Goal: Information Seeking & Learning: Learn about a topic

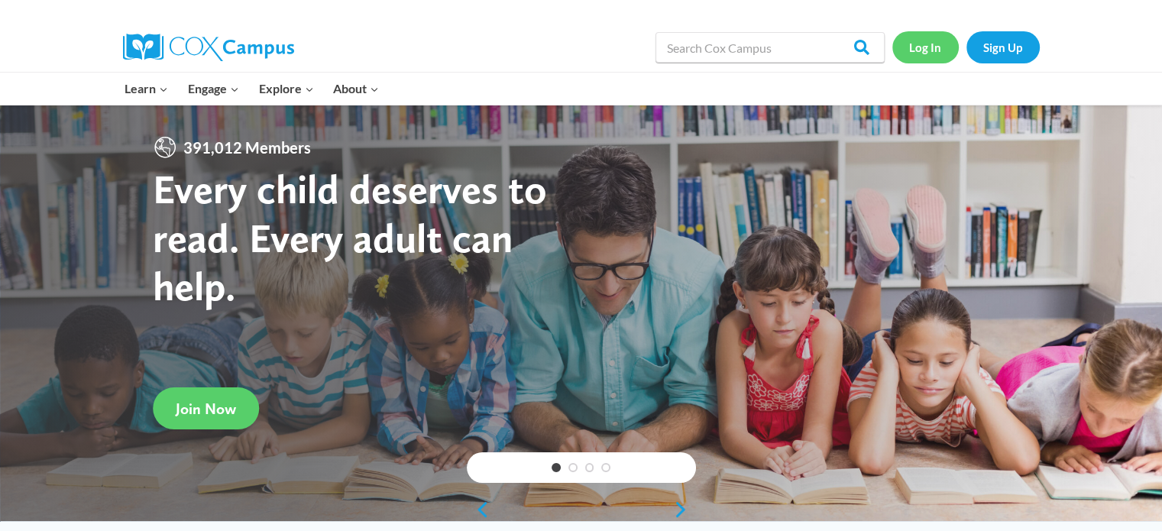
click at [927, 52] on link "Log In" at bounding box center [926, 46] width 66 height 31
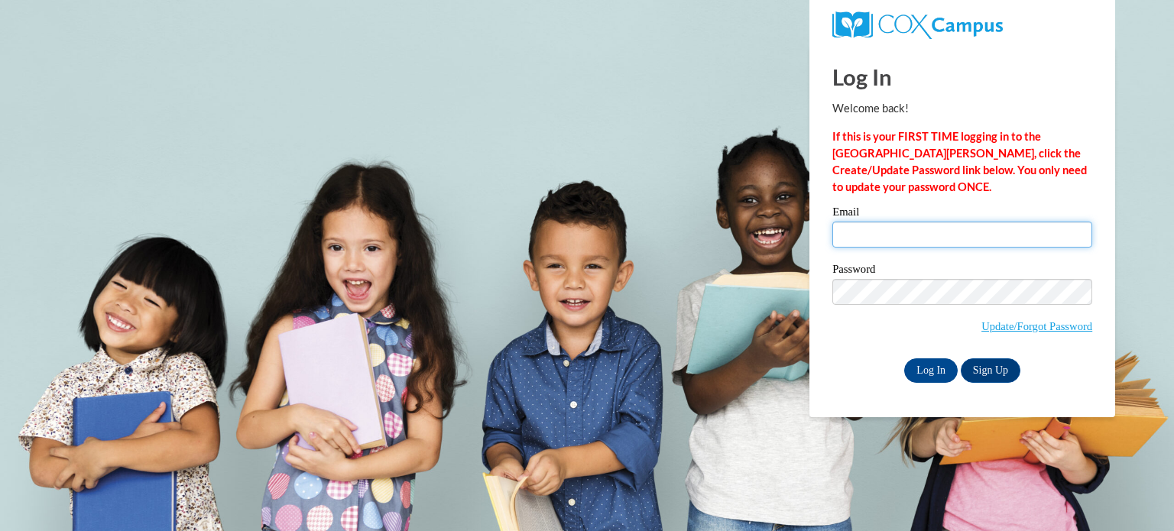
click at [948, 234] on input "Email" at bounding box center [962, 235] width 260 height 26
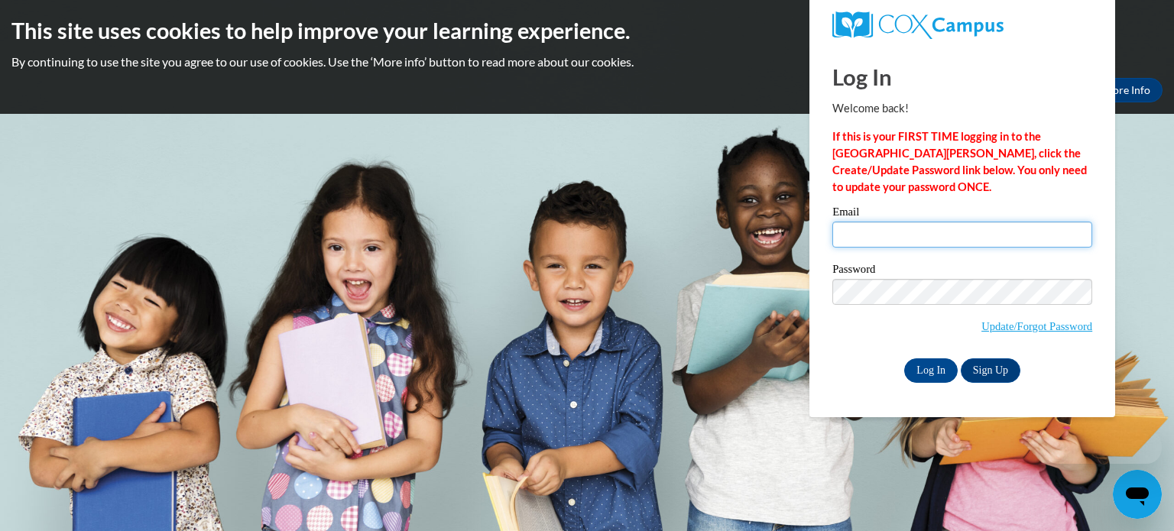
type input "kglinski@kusd.edu"
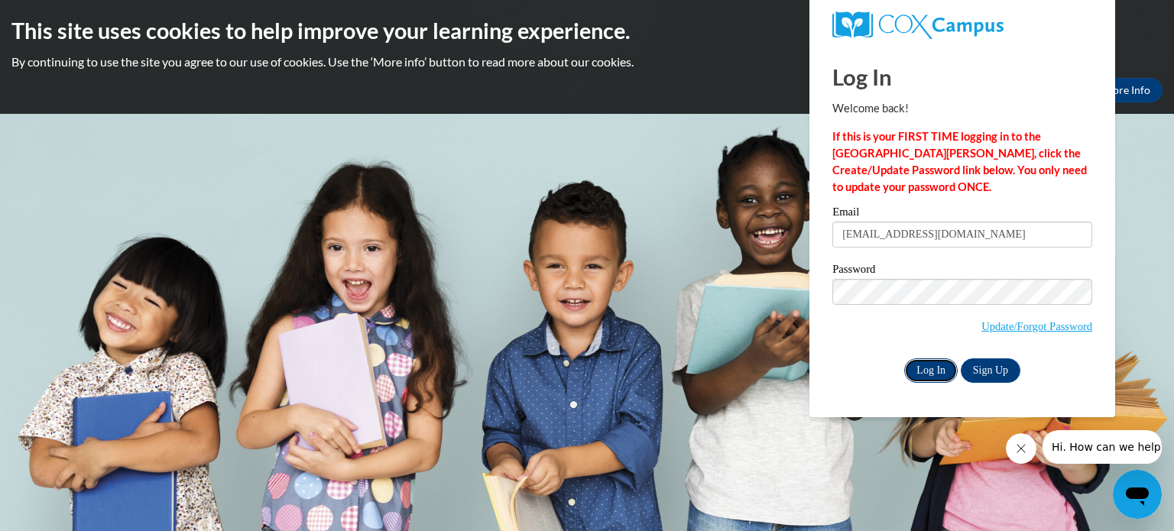
click at [940, 373] on input "Log In" at bounding box center [930, 370] width 53 height 24
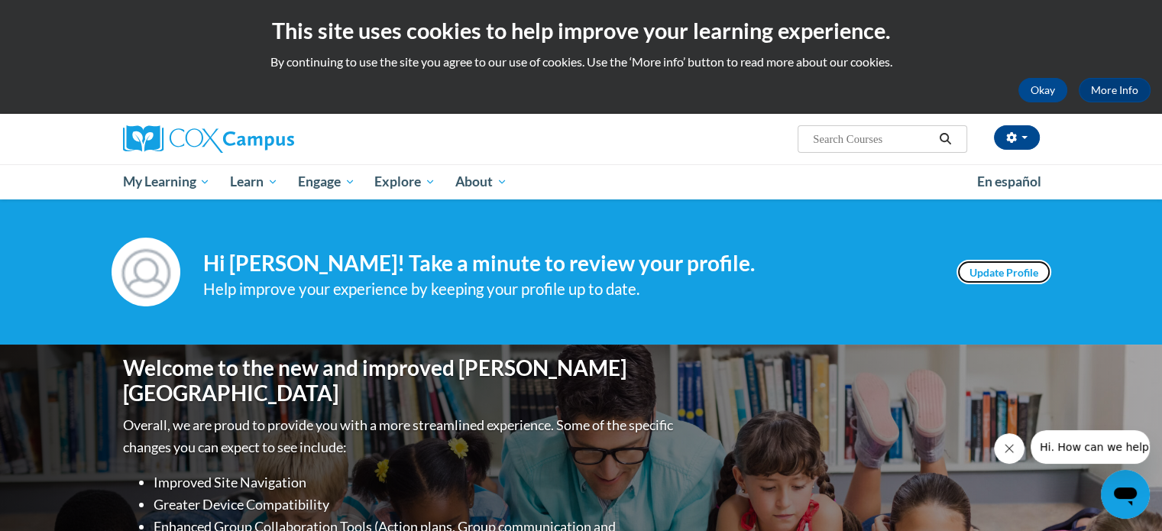
click at [997, 267] on link "Update Profile" at bounding box center [1004, 272] width 95 height 24
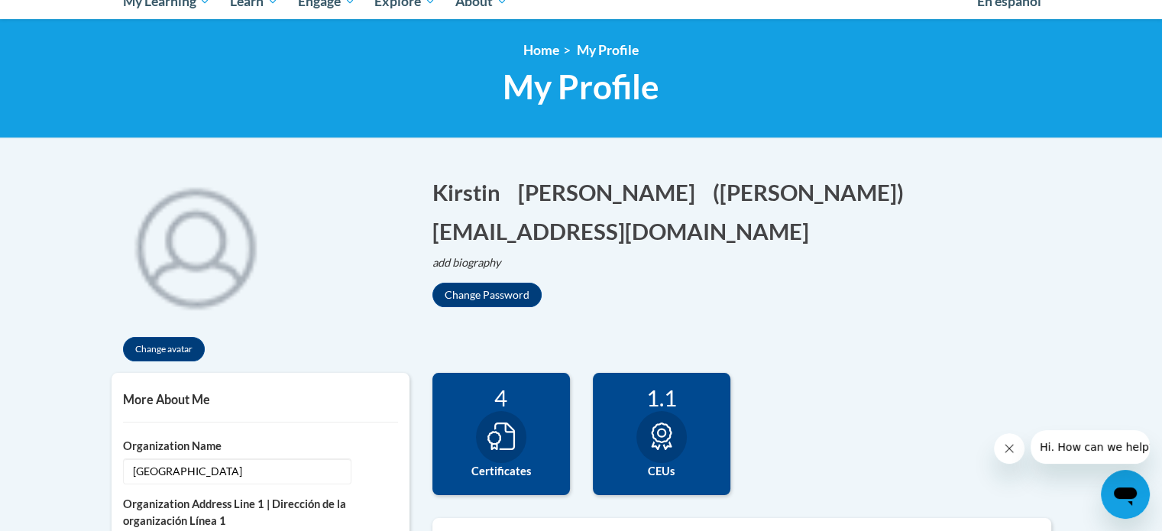
scroll to position [177, 0]
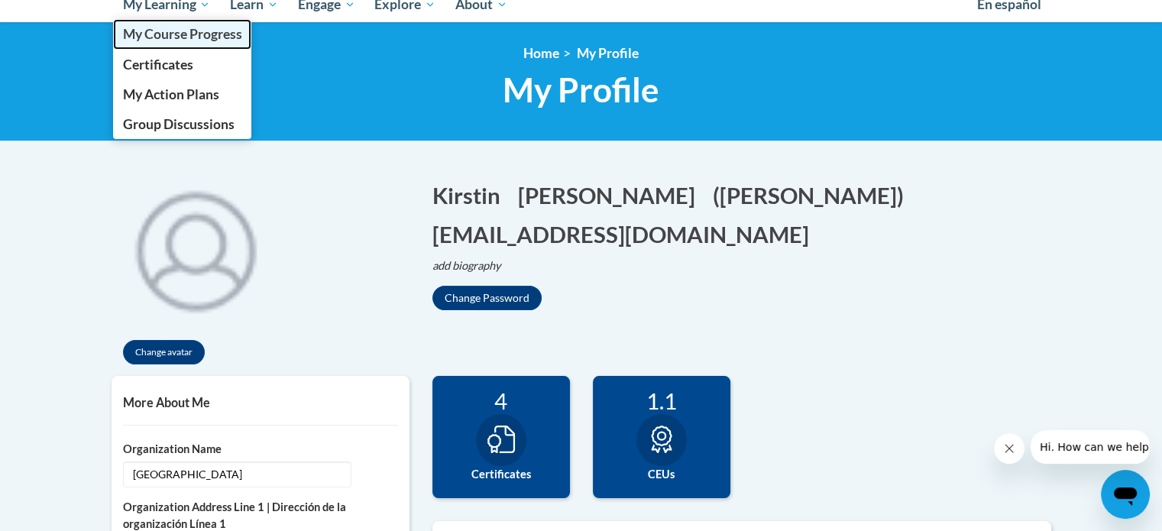
click at [205, 47] on link "My Course Progress" at bounding box center [182, 34] width 139 height 30
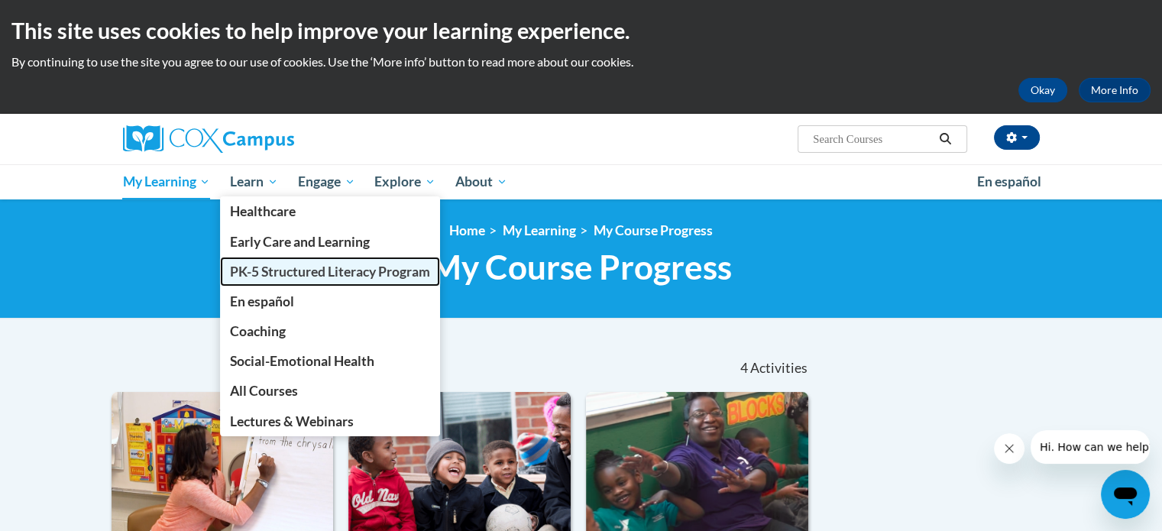
click at [303, 269] on span "PK-5 Structured Literacy Program" at bounding box center [330, 272] width 200 height 16
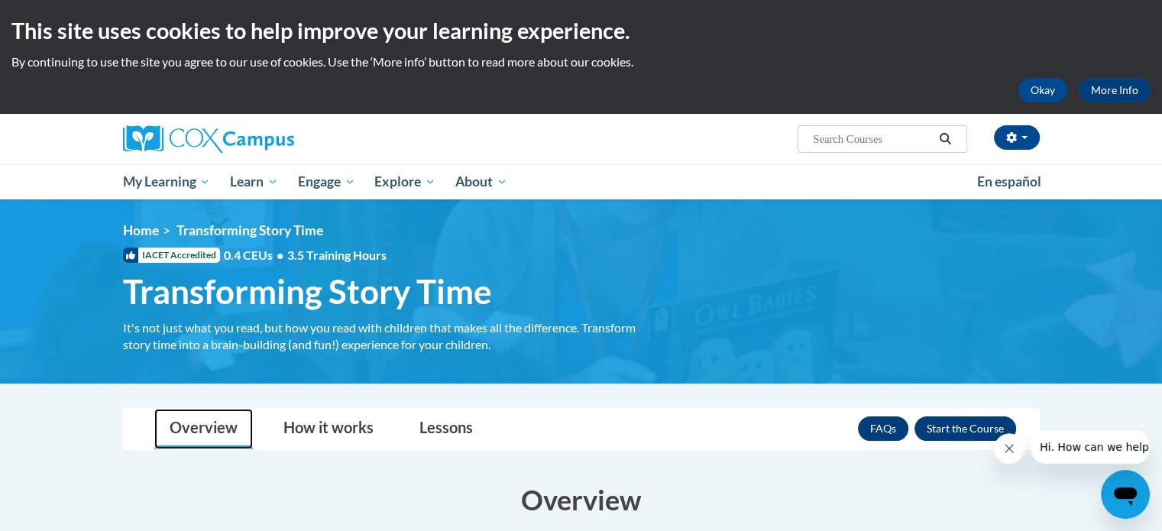
click at [177, 439] on link "Overview" at bounding box center [203, 429] width 99 height 41
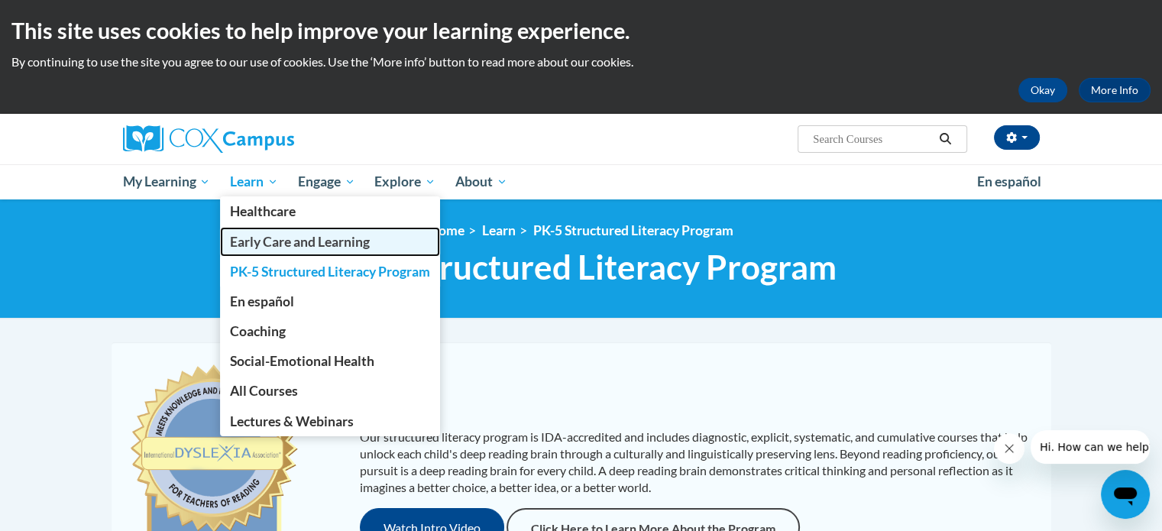
click at [272, 238] on span "Early Care and Learning" at bounding box center [300, 242] width 140 height 16
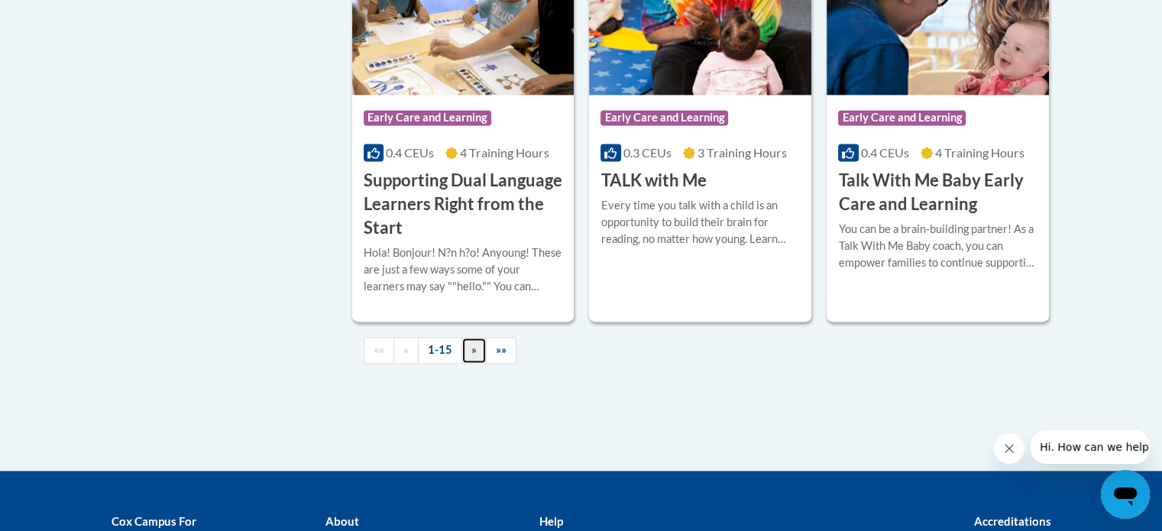
click at [472, 356] on span "»" at bounding box center [474, 349] width 5 height 13
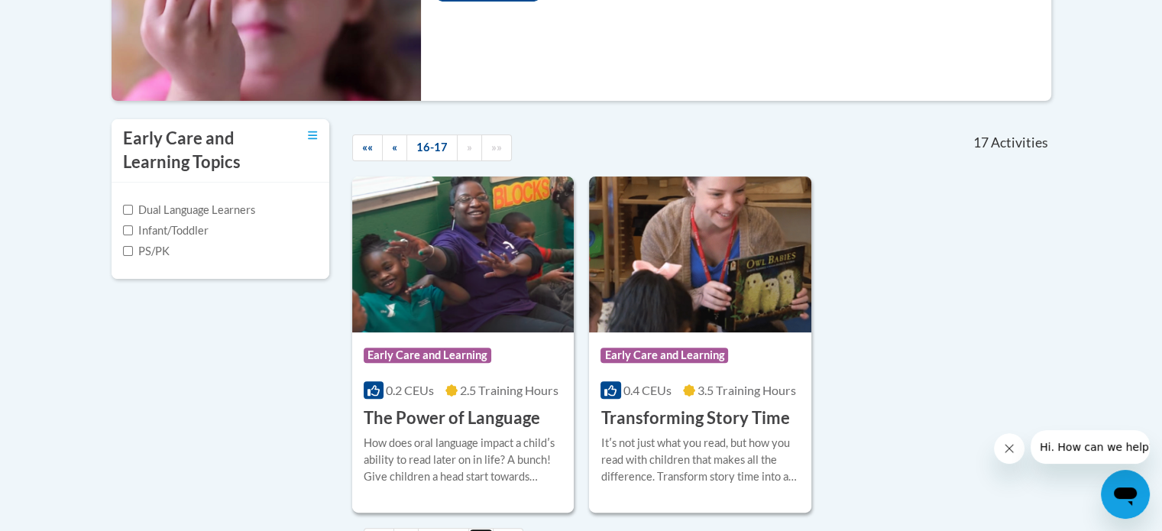
scroll to position [423, 0]
